Goal: Check status: Check status

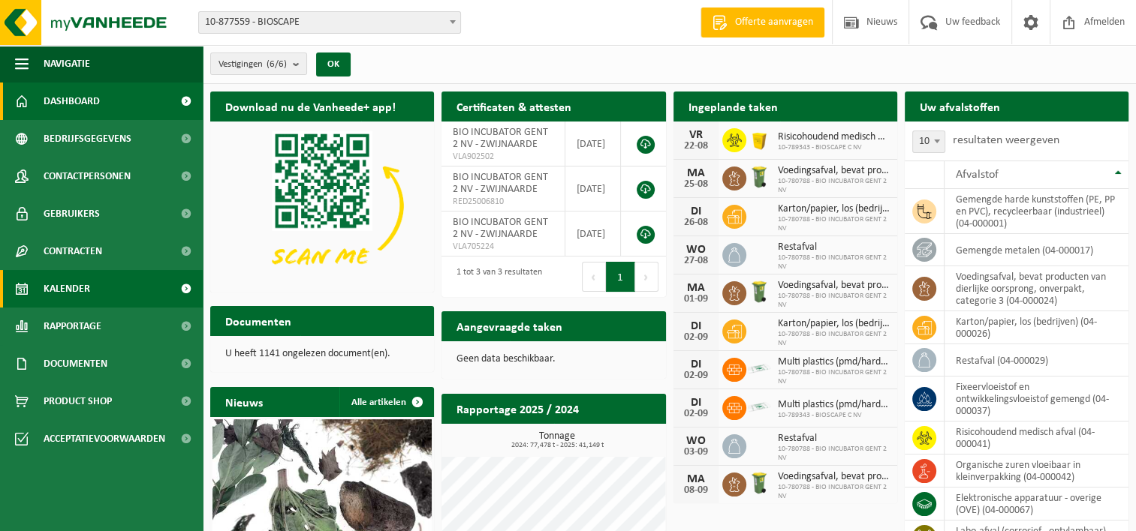
click at [100, 295] on link "Kalender" at bounding box center [101, 289] width 203 height 38
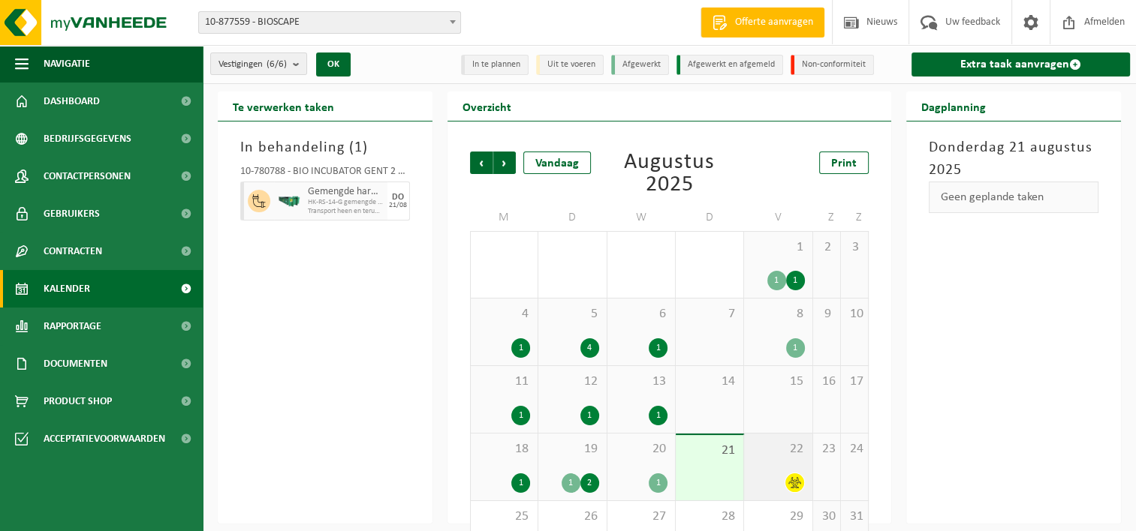
click at [773, 471] on div "22" at bounding box center [778, 467] width 68 height 67
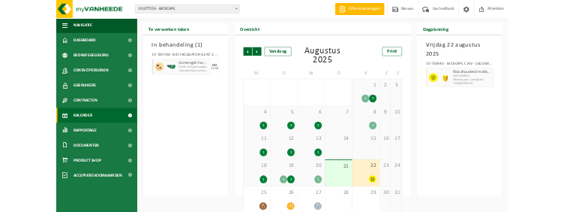
scroll to position [51, 0]
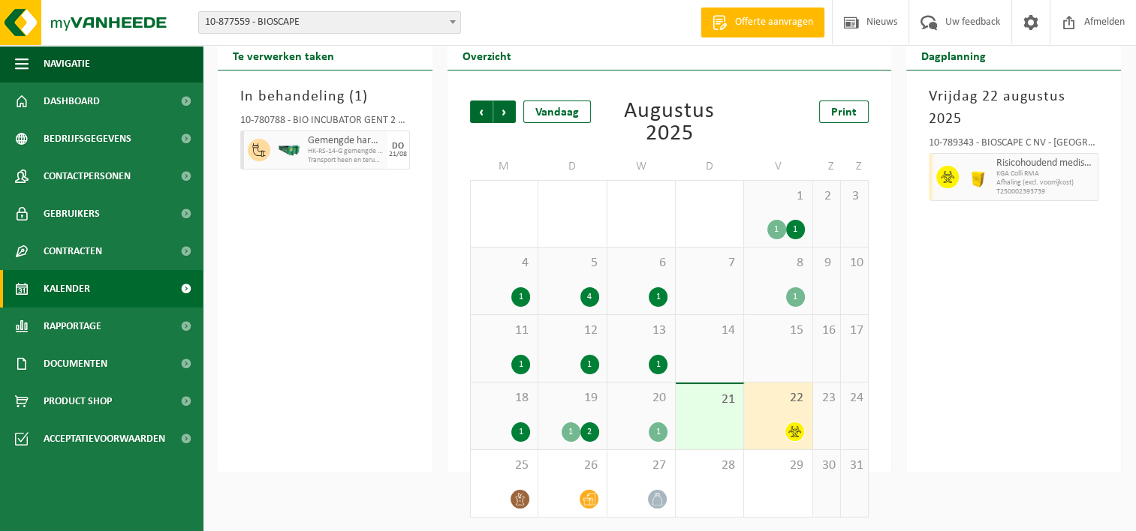
click at [570, 411] on div "19 1 2" at bounding box center [572, 416] width 68 height 67
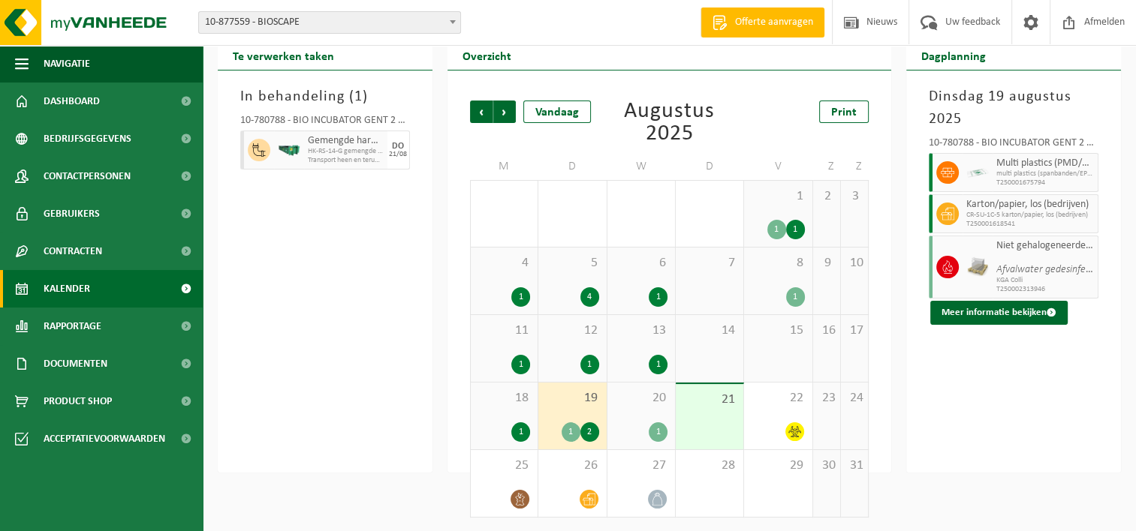
click at [636, 408] on div "20 1" at bounding box center [641, 416] width 68 height 67
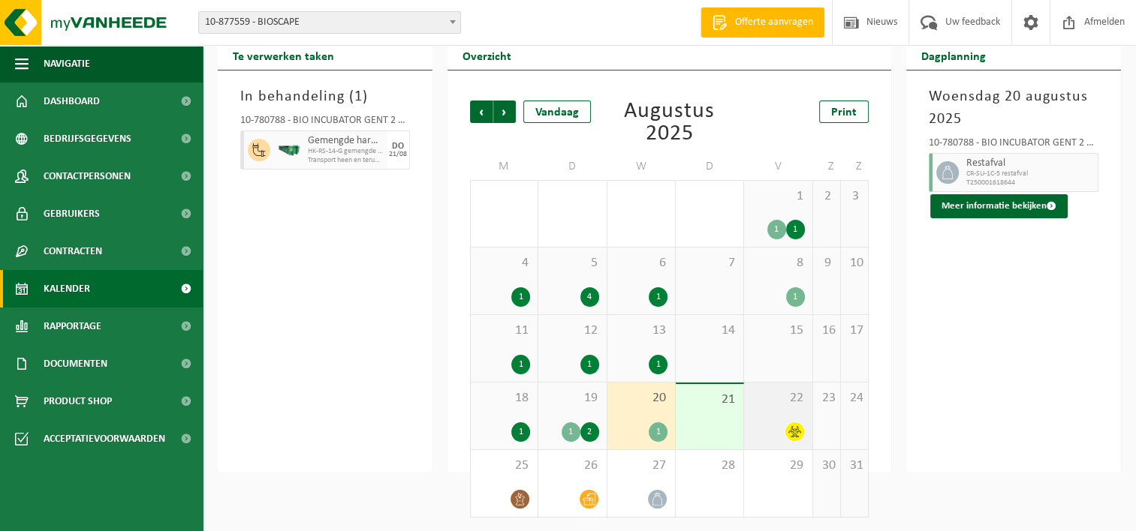
click at [769, 405] on div "22" at bounding box center [778, 416] width 68 height 67
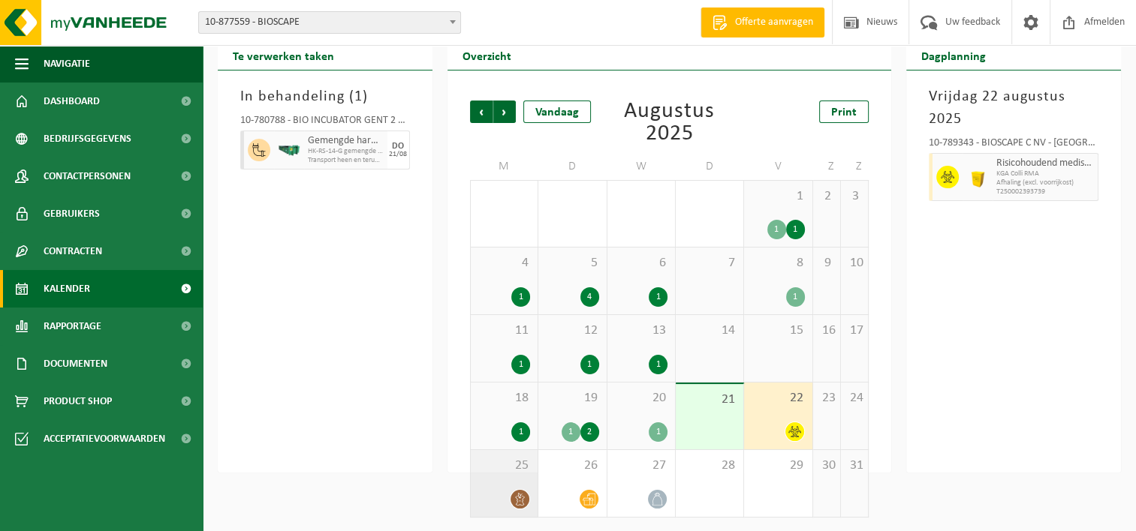
click at [512, 481] on div "25" at bounding box center [504, 483] width 67 height 67
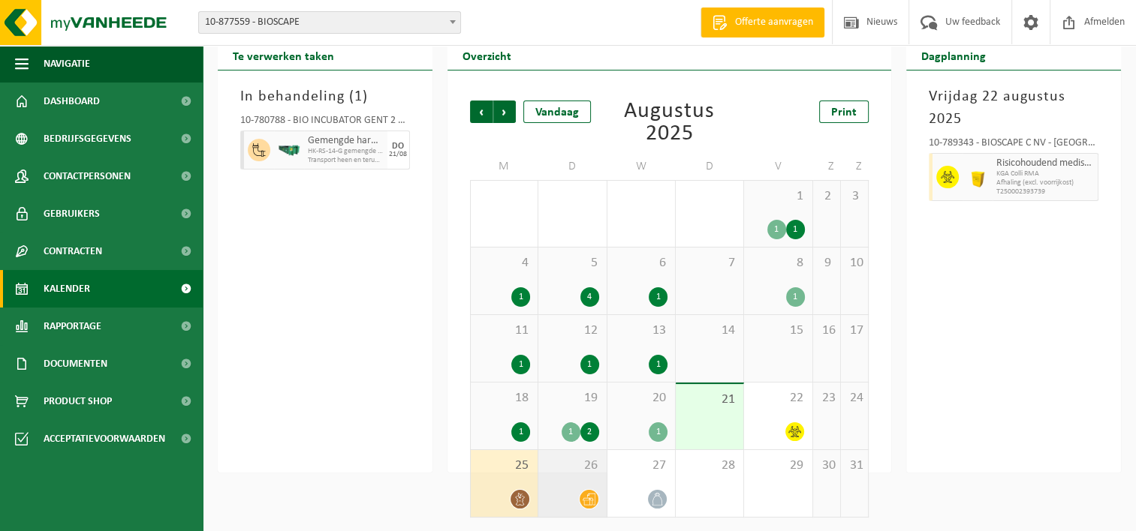
click at [589, 475] on div "26" at bounding box center [572, 483] width 68 height 67
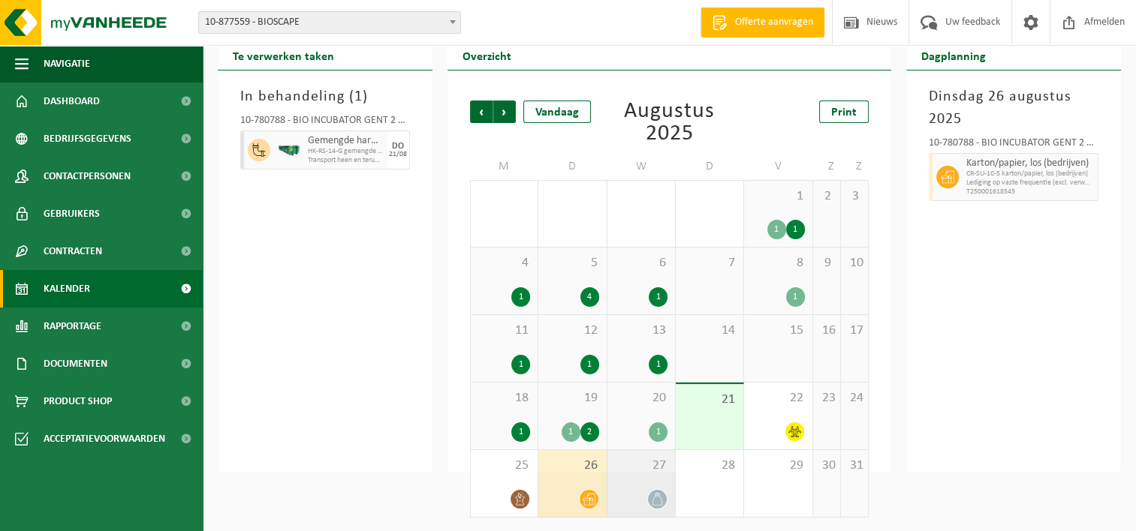
click at [664, 480] on div "27" at bounding box center [641, 483] width 68 height 67
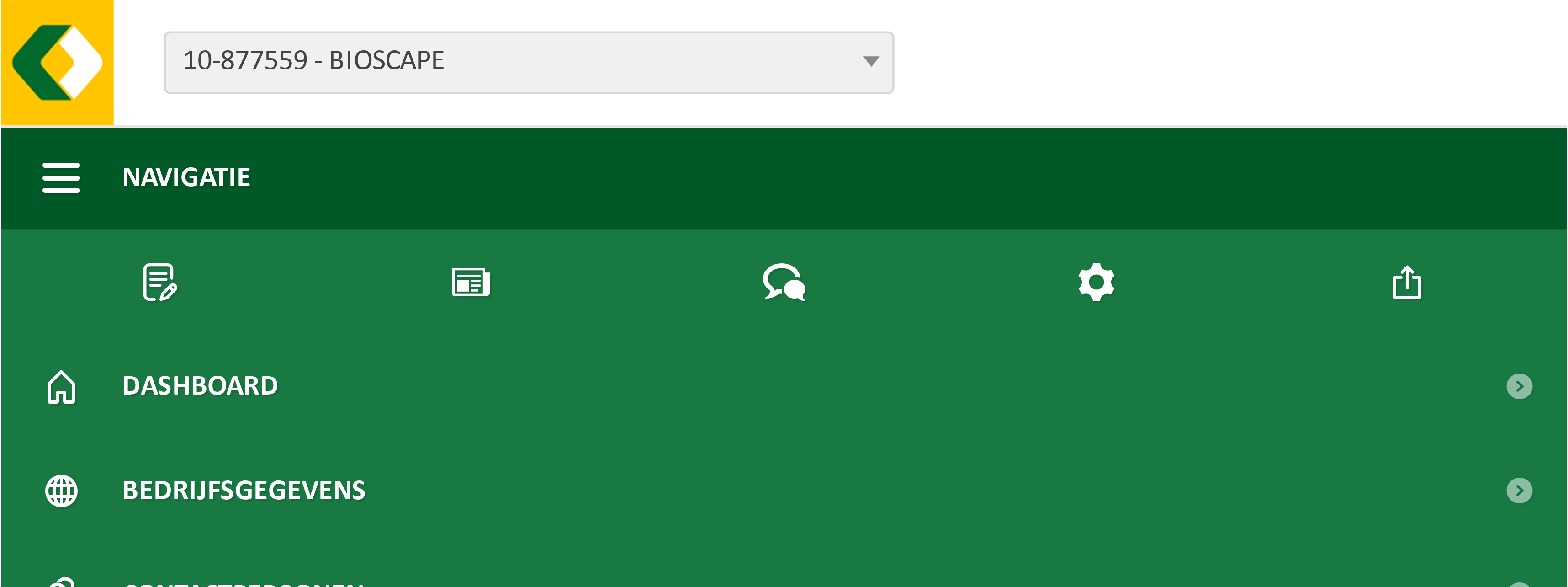
scroll to position [0, 0]
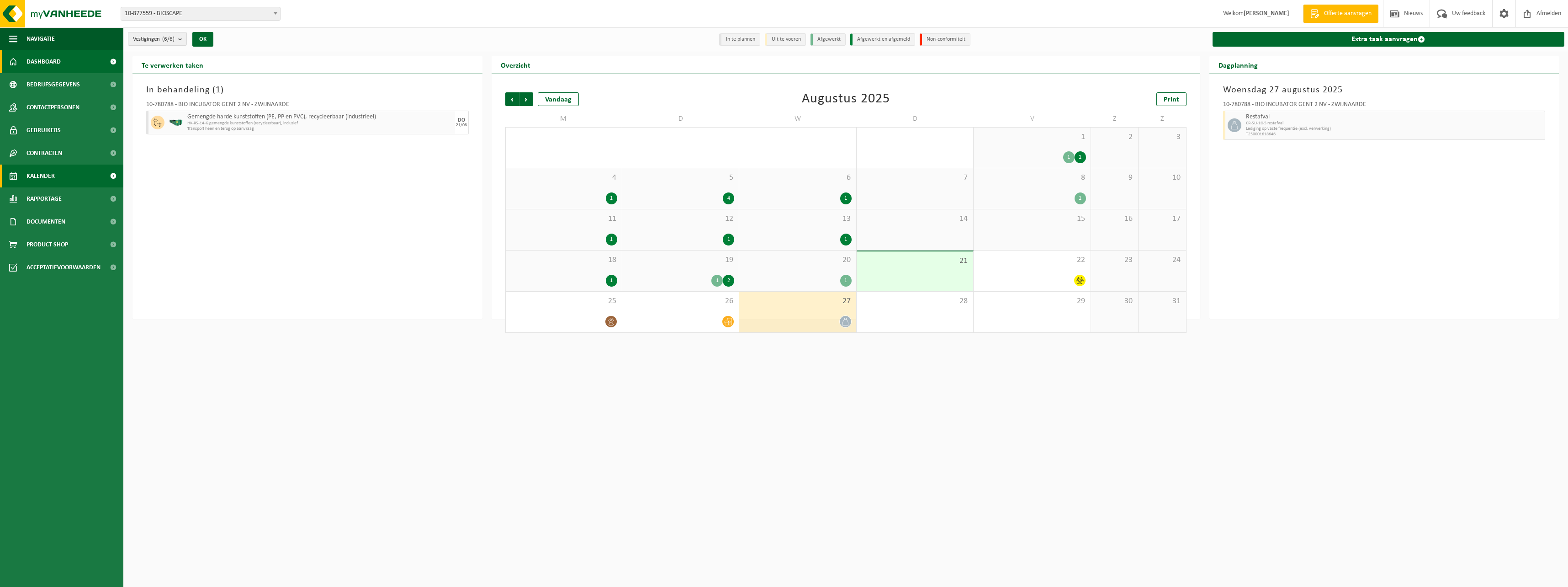
click at [68, 64] on link "Dashboard" at bounding box center [61, 62] width 124 height 23
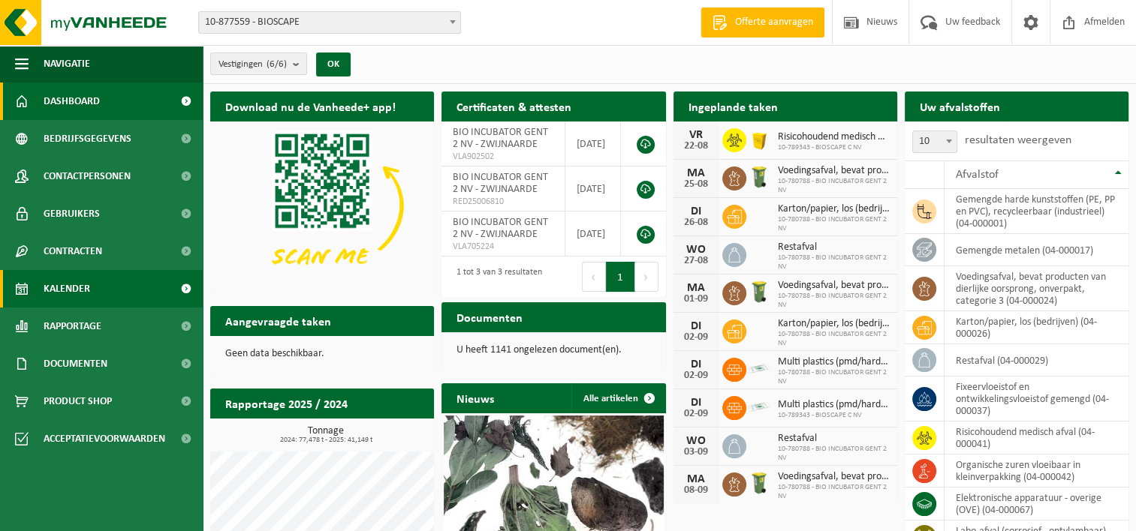
click at [69, 295] on span "Kalender" at bounding box center [67, 289] width 47 height 38
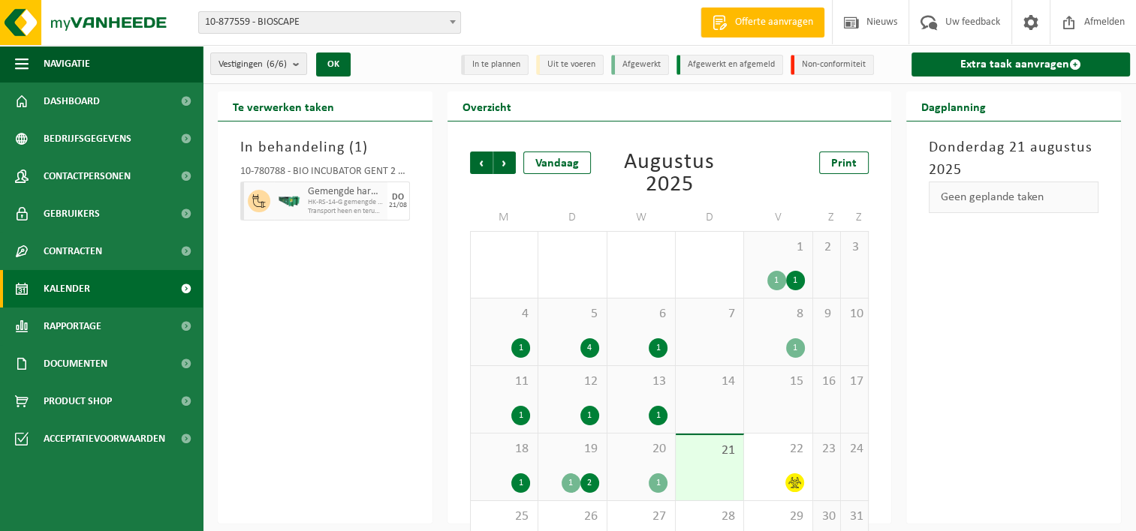
click at [707, 390] on div "14" at bounding box center [710, 399] width 68 height 67
click at [776, 394] on div "15" at bounding box center [778, 399] width 68 height 67
click at [498, 462] on div "18 1" at bounding box center [504, 467] width 67 height 67
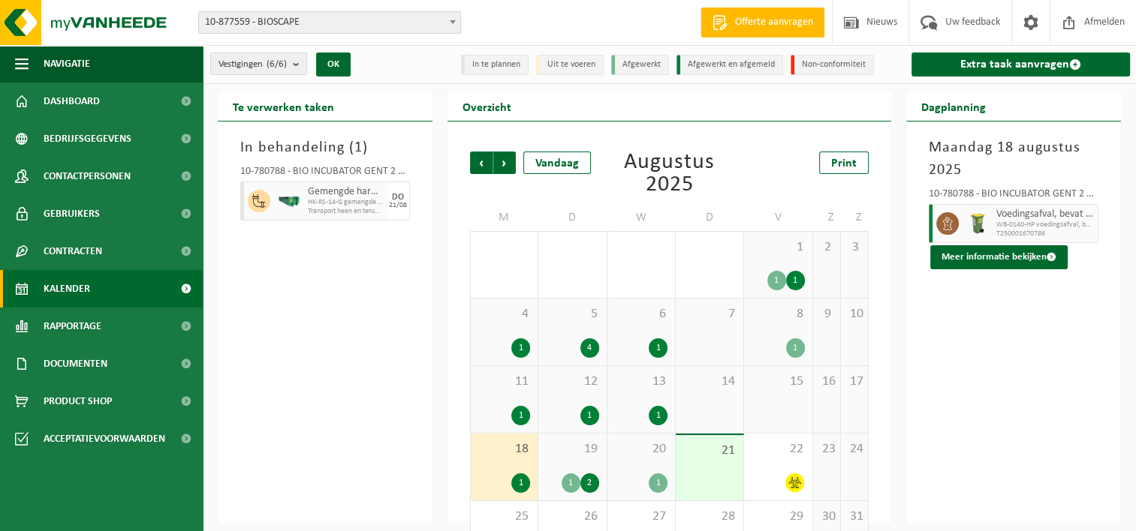
click at [591, 456] on span "19" at bounding box center [572, 449] width 53 height 17
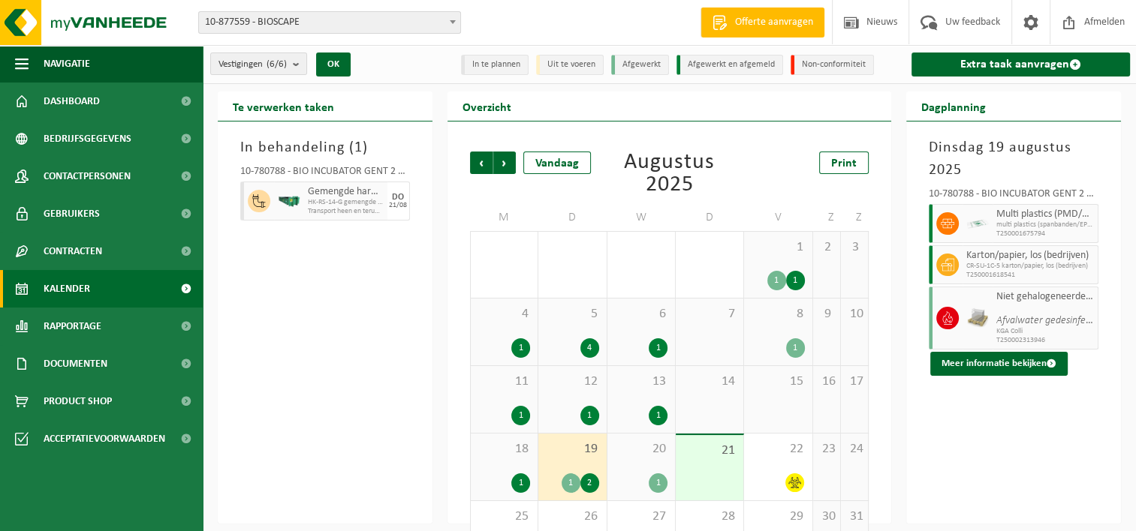
click at [639, 458] on div "20 1" at bounding box center [641, 467] width 68 height 67
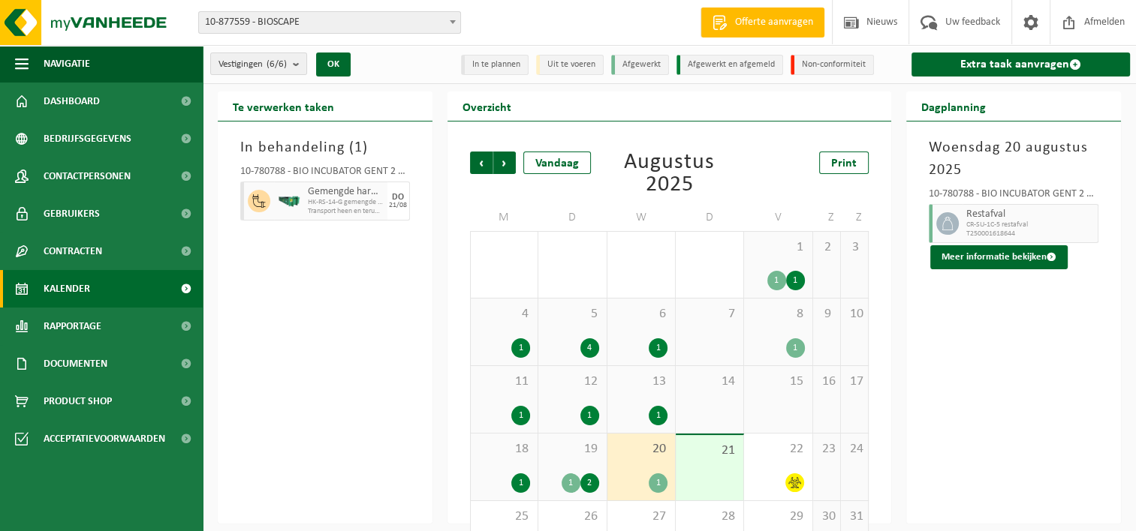
click at [721, 463] on div "21" at bounding box center [710, 467] width 68 height 65
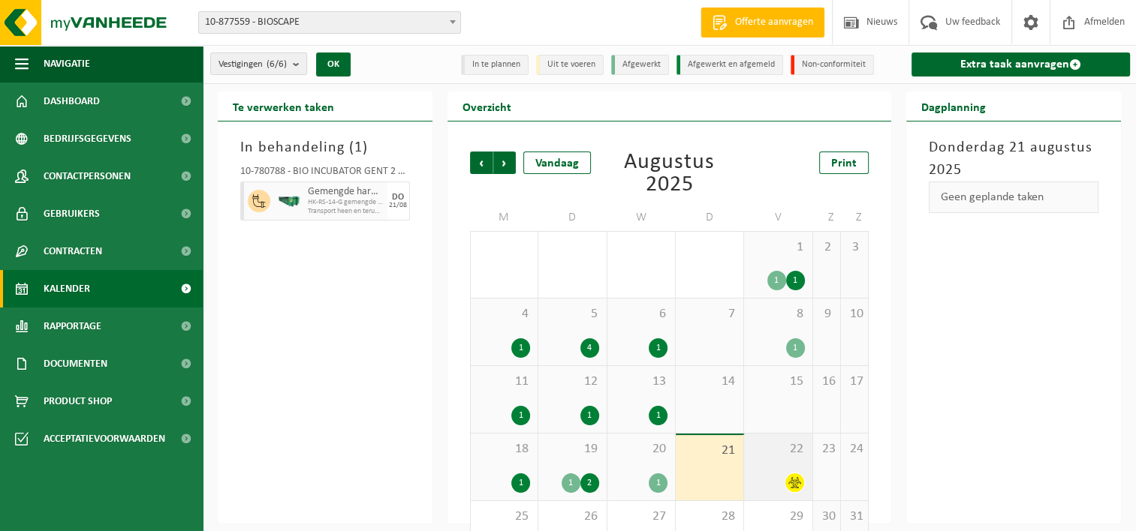
click at [781, 462] on div "22" at bounding box center [778, 467] width 68 height 67
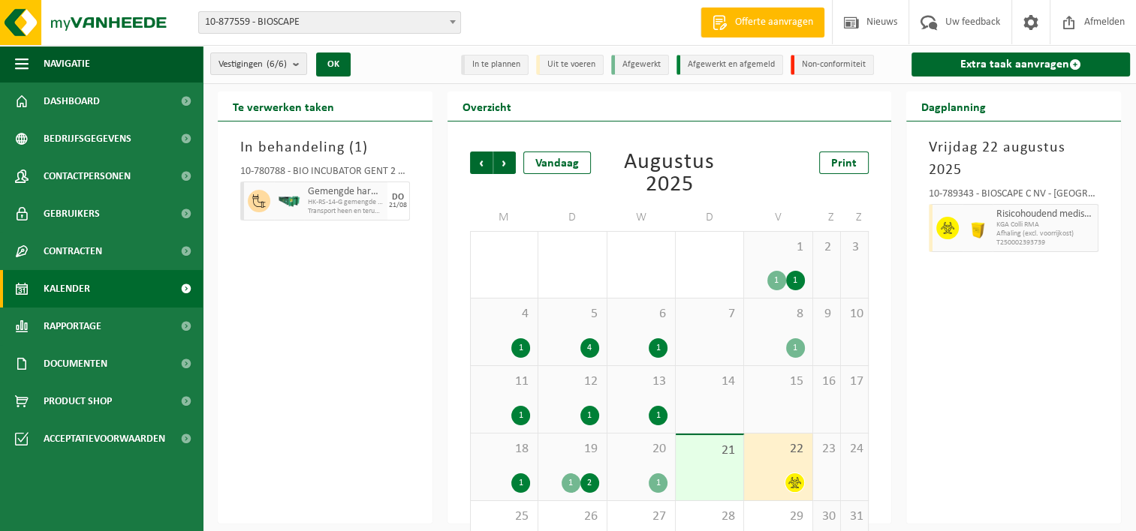
click at [763, 456] on span "22" at bounding box center [777, 449] width 53 height 17
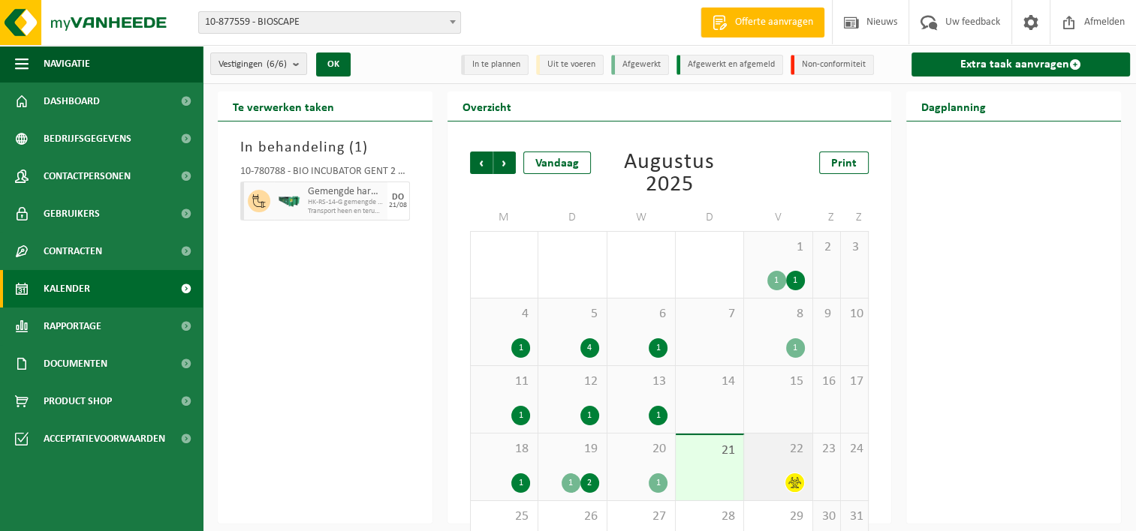
click at [771, 462] on div "22" at bounding box center [778, 467] width 68 height 67
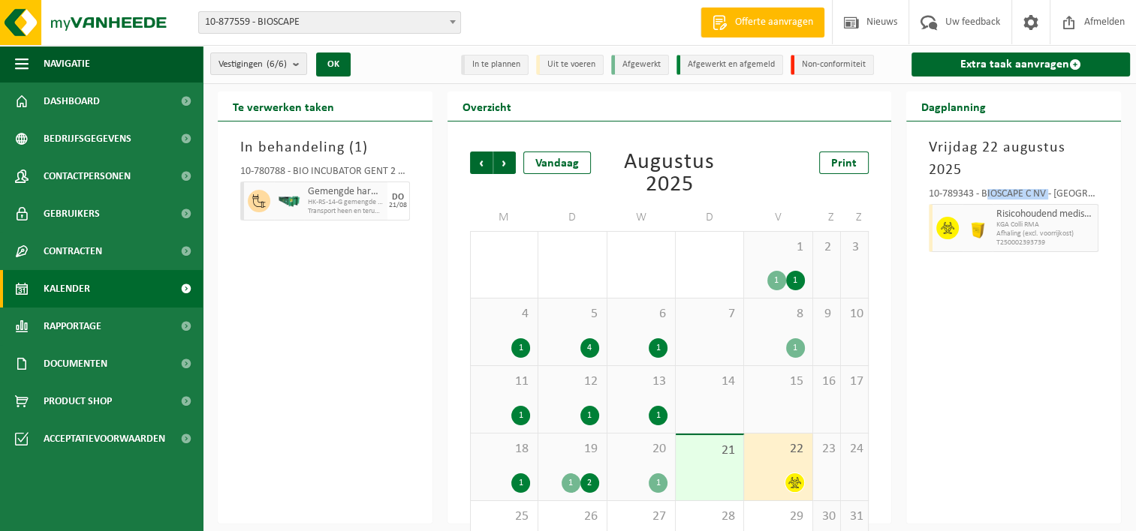
drag, startPoint x: 985, startPoint y: 198, endPoint x: 1051, endPoint y: 195, distance: 66.1
click at [1051, 195] on div "10-789343 - BIOSCAPE C NV - [GEOGRAPHIC_DATA]" at bounding box center [1013, 196] width 170 height 15
click at [1087, 400] on div "[DATE] 10-789343 - BIOSCAPE C NV - ZWIJNAARDE Risicohoudend medisch afval KGA C…" at bounding box center [1013, 323] width 215 height 402
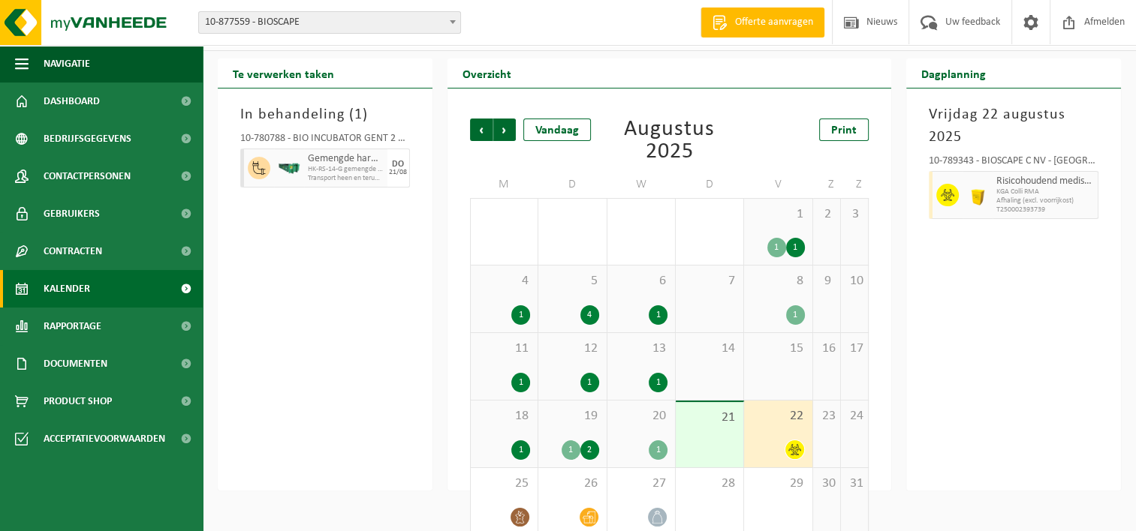
scroll to position [51, 0]
